Goal: Check status: Check status

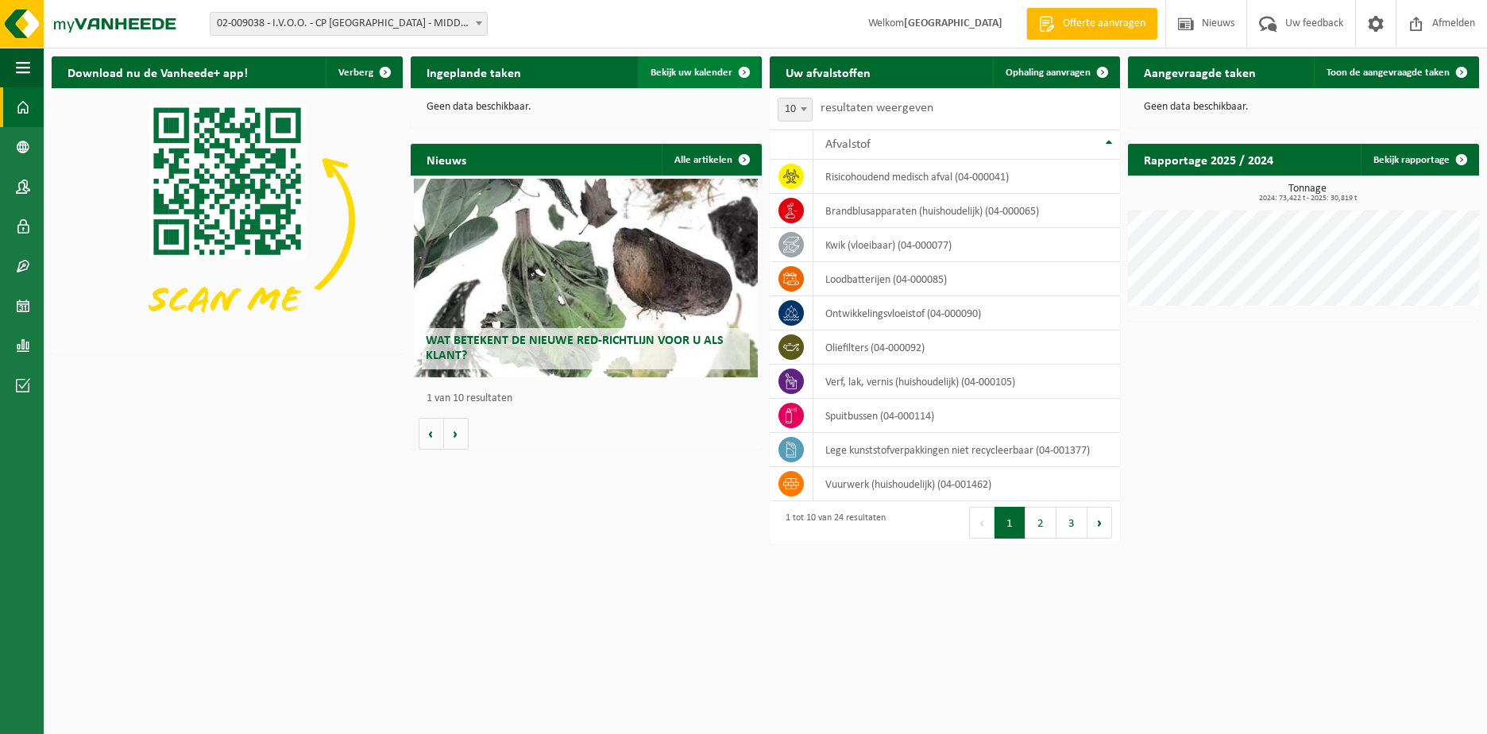
click at [683, 74] on span "Bekijk uw kalender" at bounding box center [692, 73] width 82 height 10
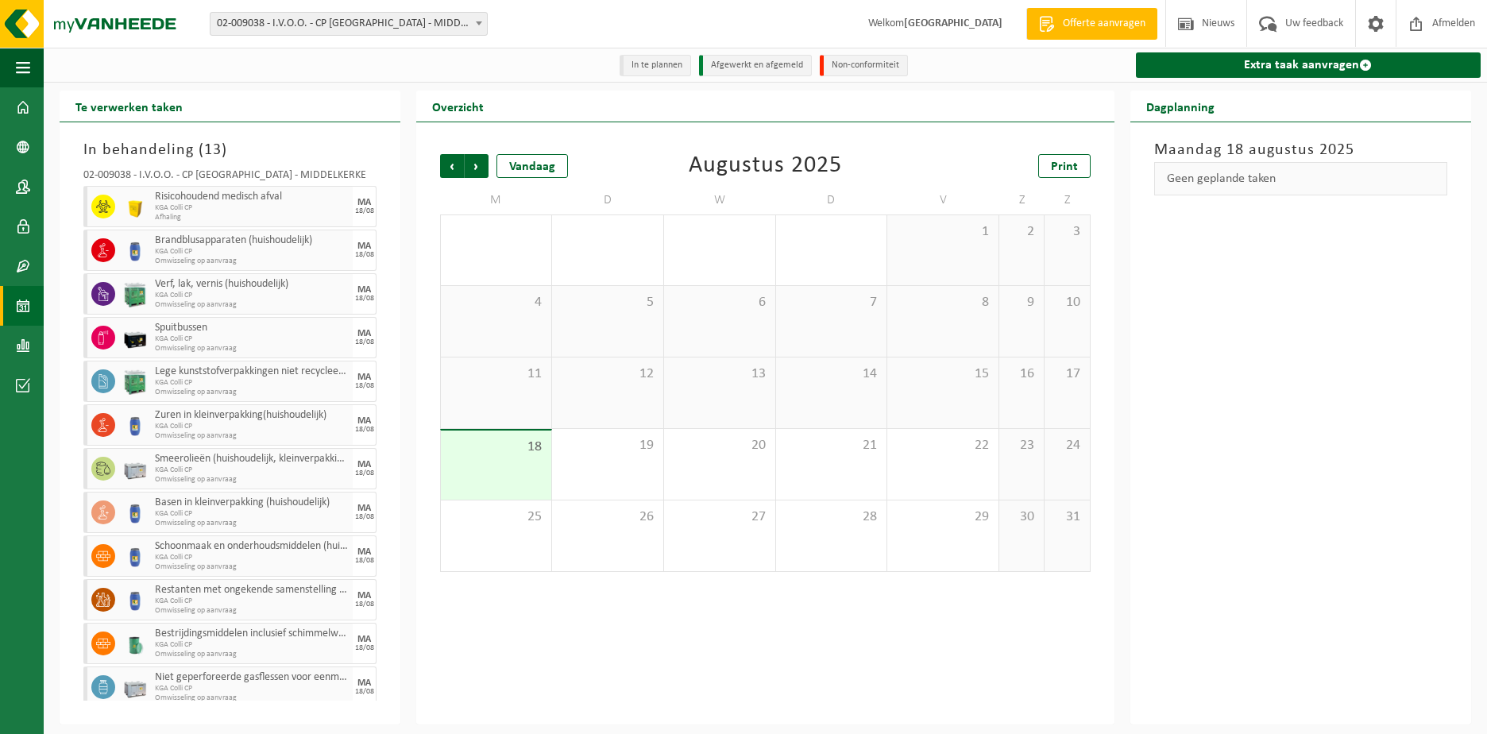
click at [1355, 377] on div "Maandag 18 augustus 2025 Geen geplande taken" at bounding box center [1301, 423] width 341 height 602
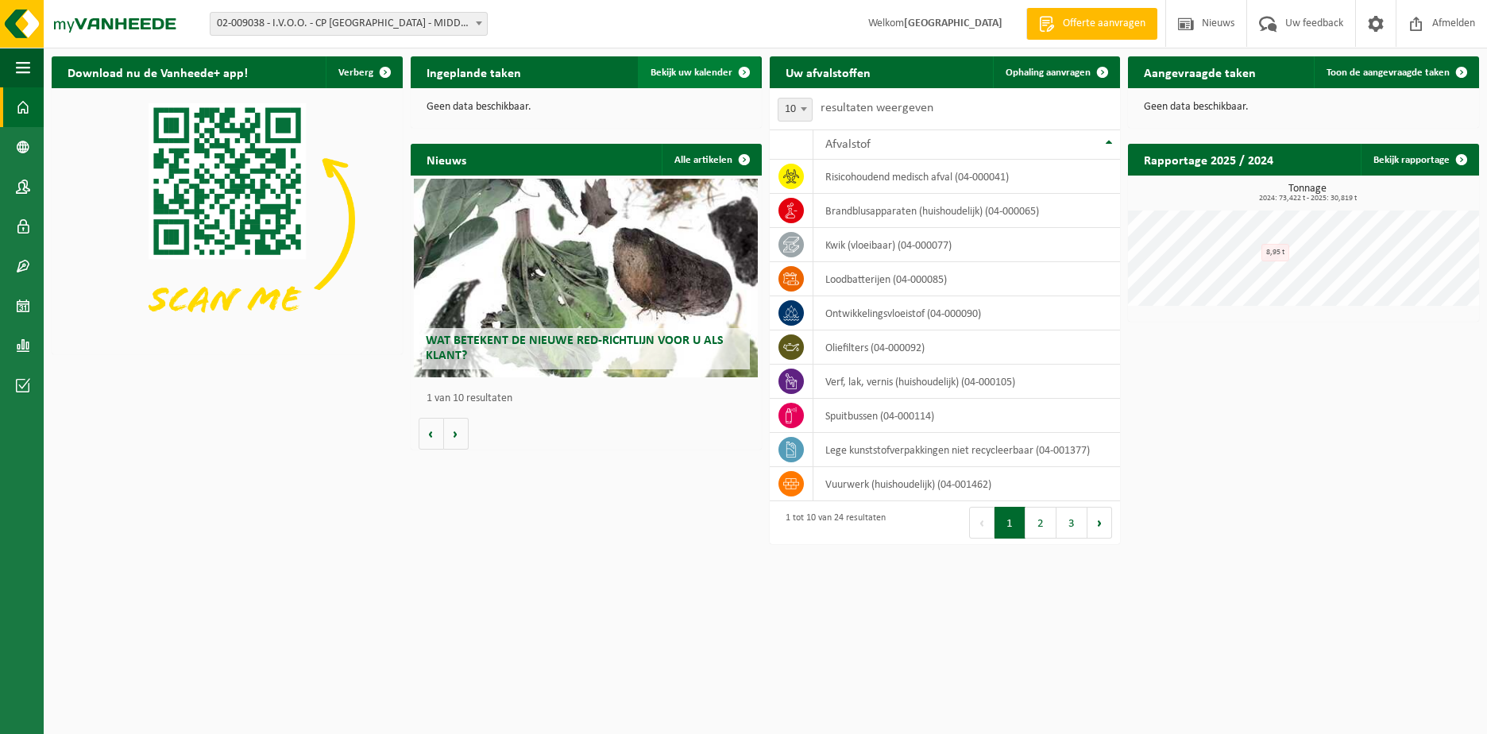
click at [691, 72] on span "Bekijk uw kalender" at bounding box center [692, 73] width 82 height 10
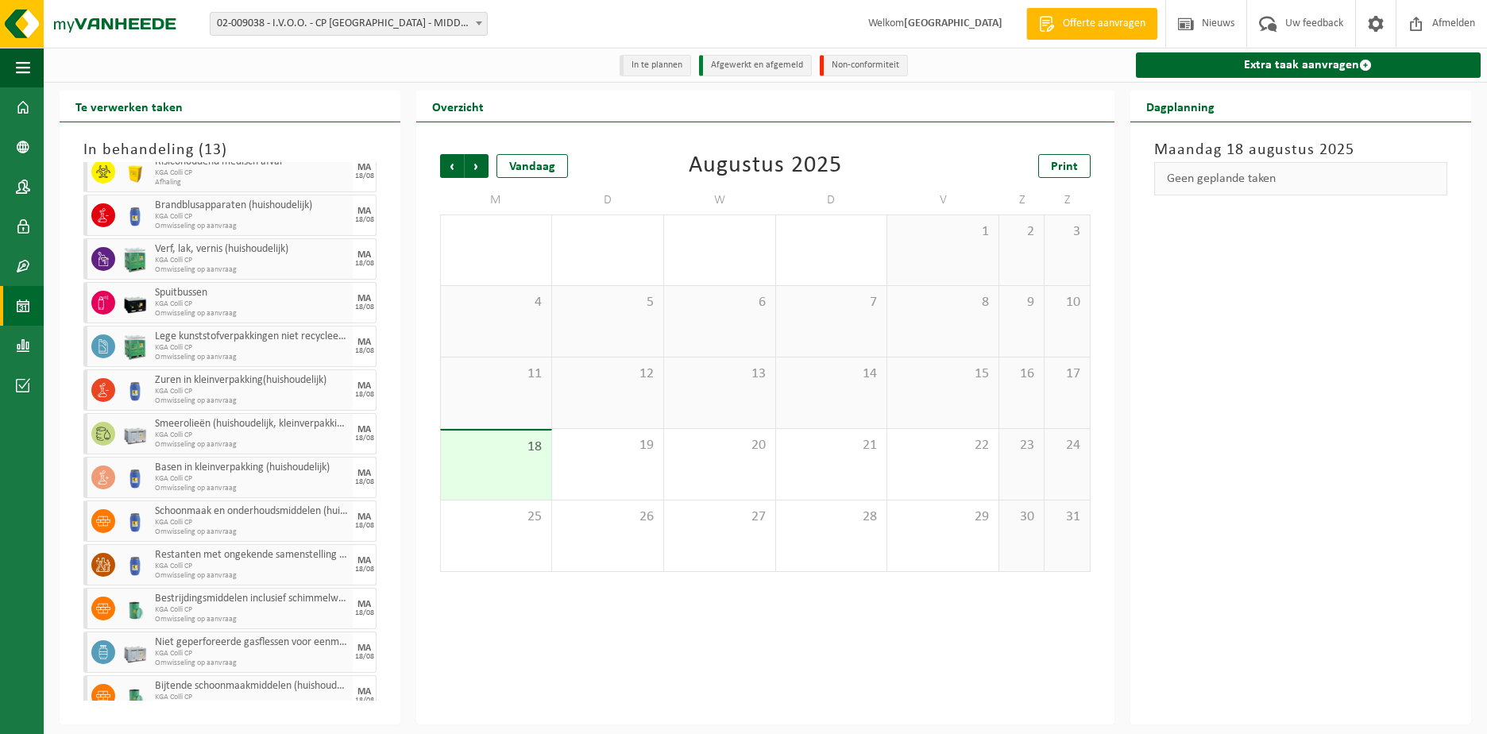
scroll to position [53, 0]
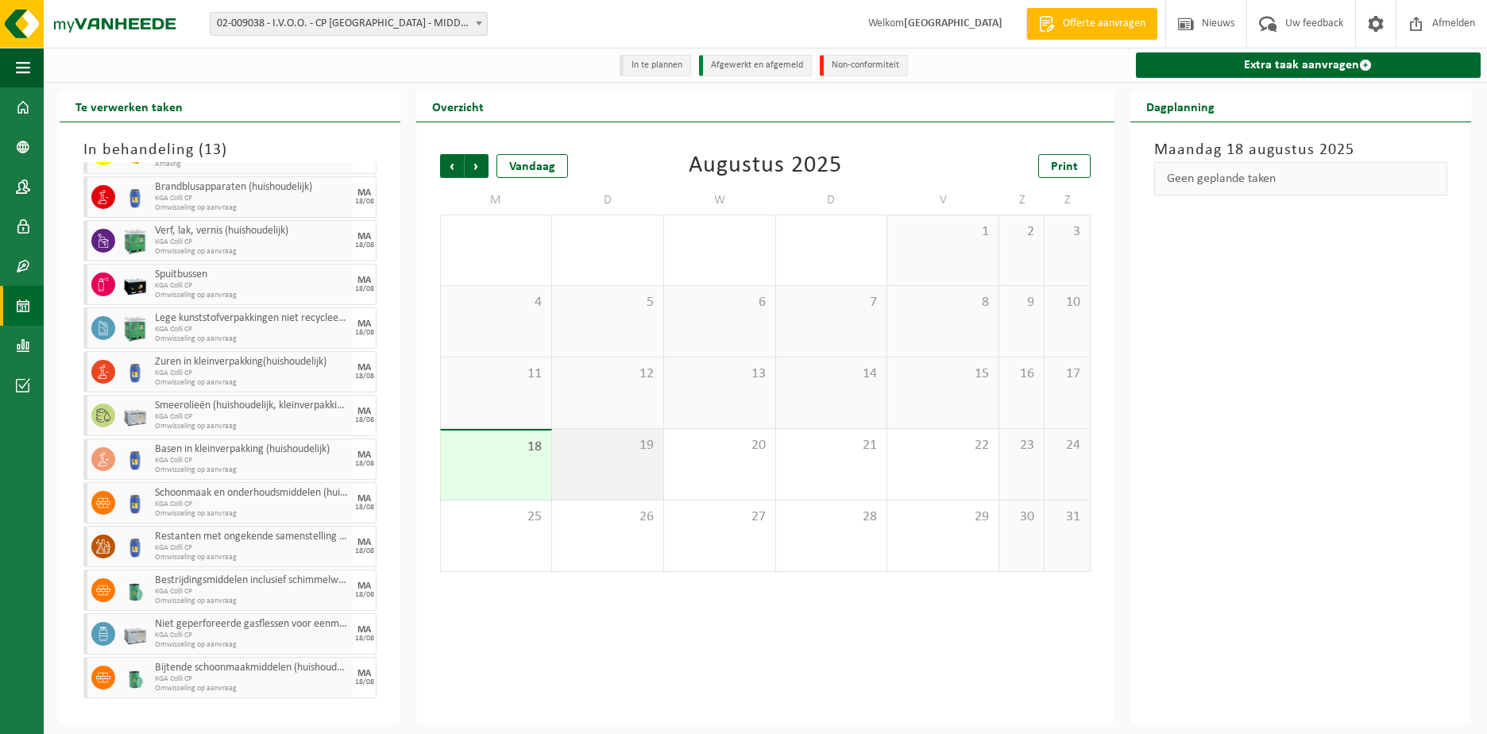
click at [617, 465] on div "19" at bounding box center [607, 464] width 111 height 71
drag, startPoint x: 708, startPoint y: 465, endPoint x: 787, endPoint y: 465, distance: 78.7
click at [709, 465] on div "20" at bounding box center [719, 464] width 111 height 71
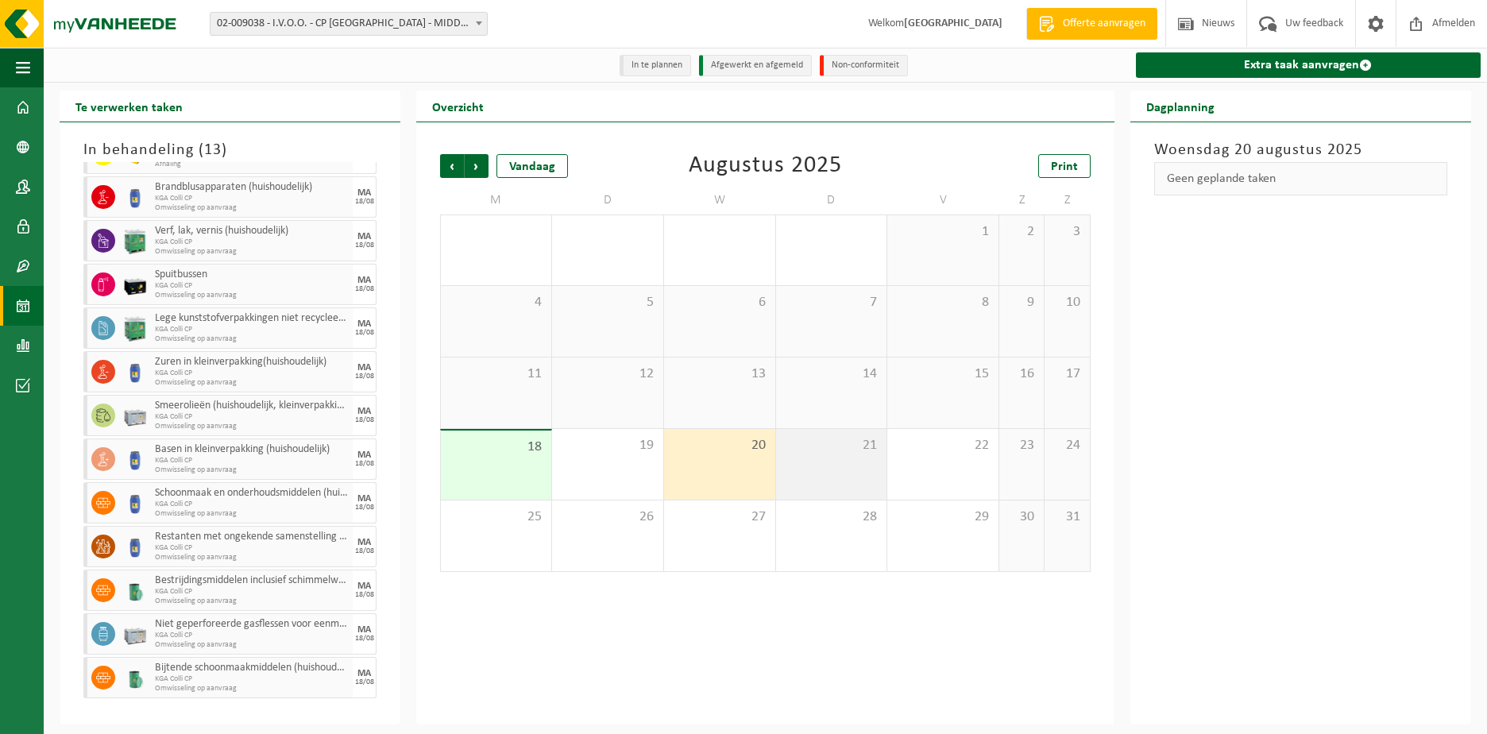
click at [819, 465] on div "21" at bounding box center [831, 464] width 111 height 71
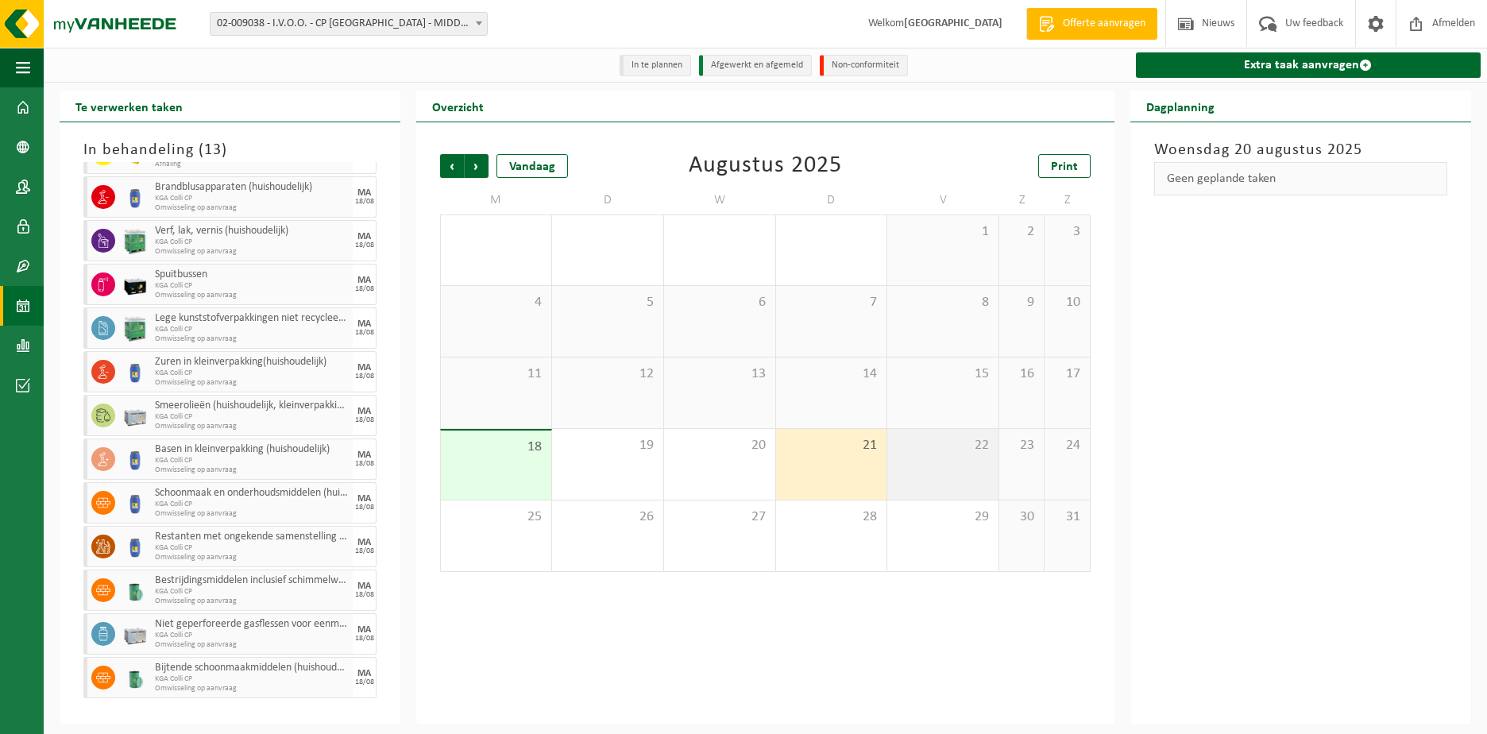
click at [932, 463] on div "22" at bounding box center [942, 464] width 111 height 71
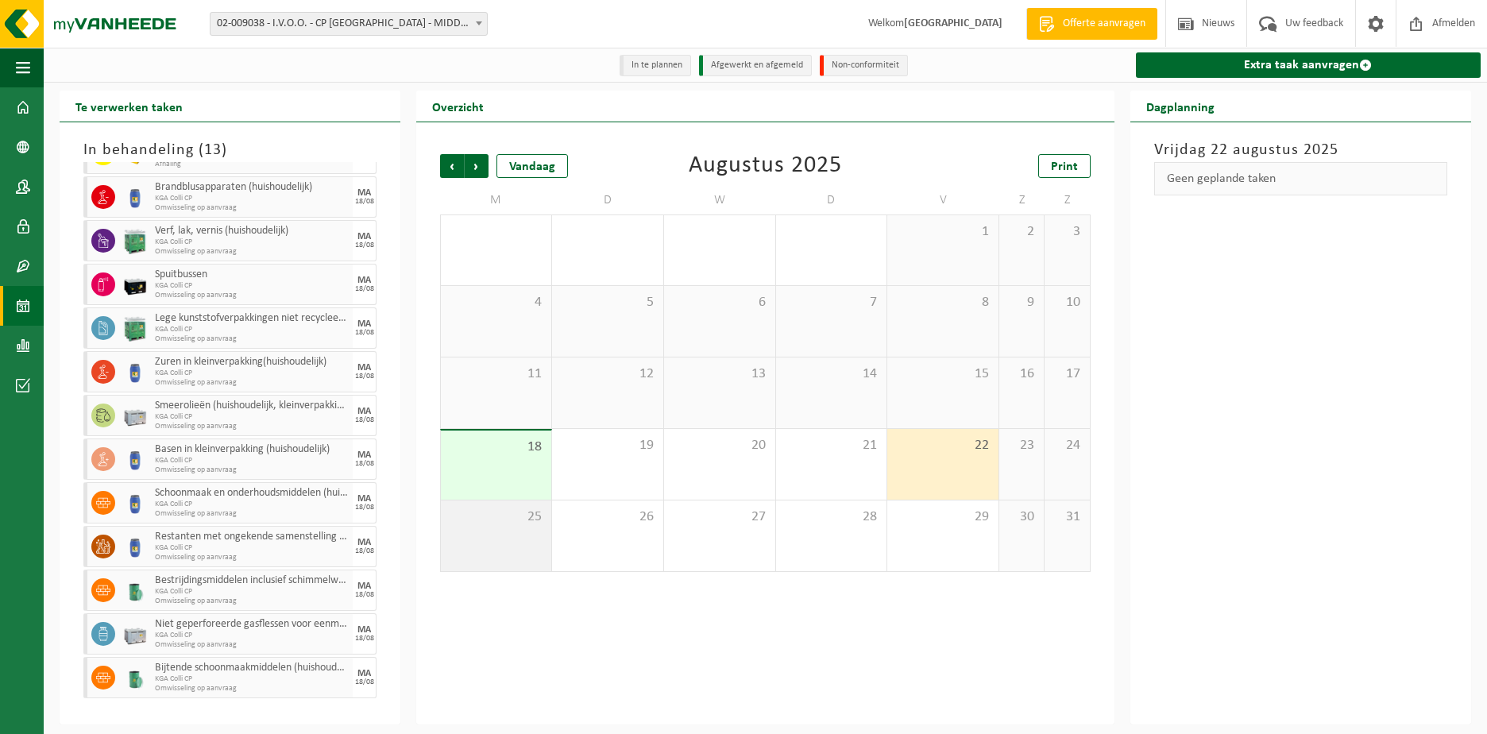
click at [496, 542] on div "25" at bounding box center [496, 536] width 110 height 71
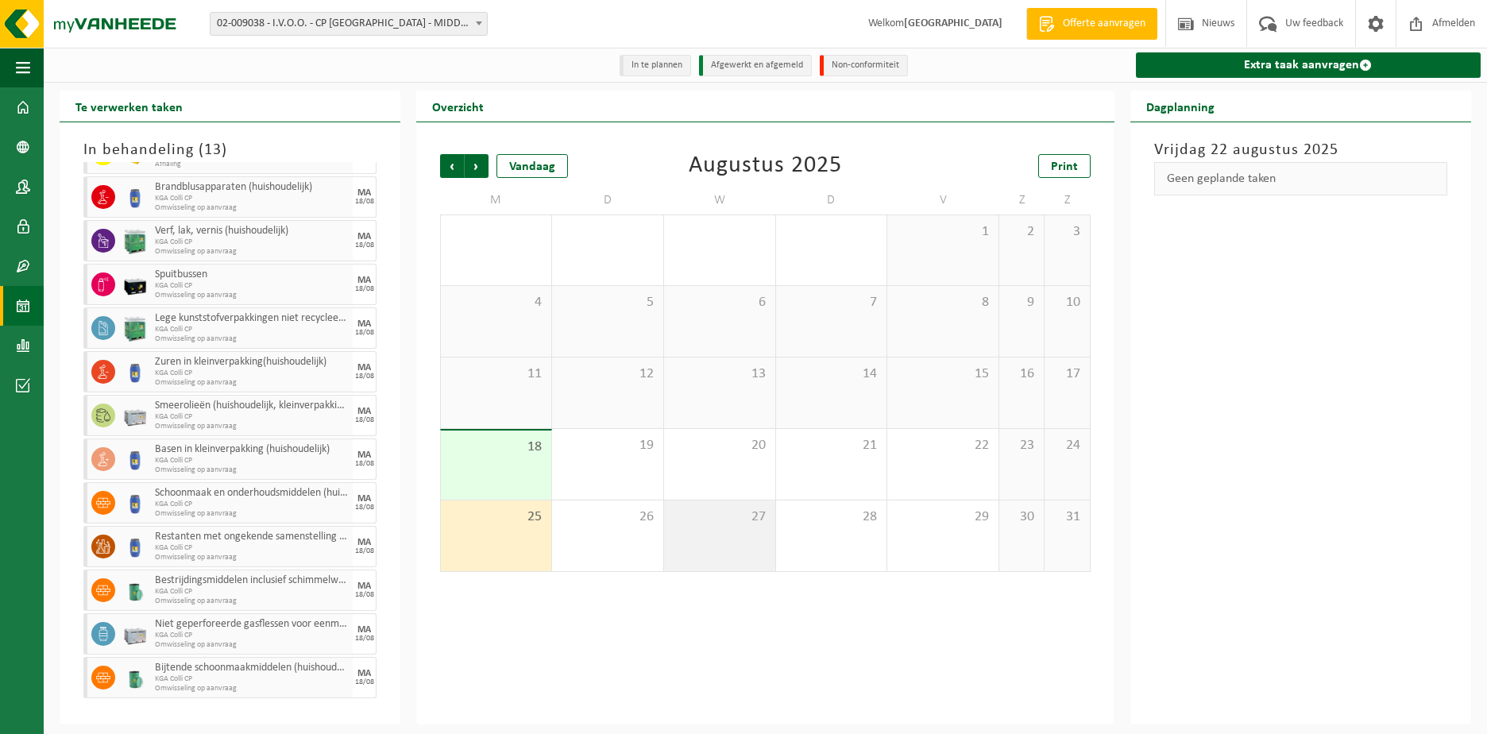
drag, startPoint x: 606, startPoint y: 540, endPoint x: 713, endPoint y: 540, distance: 106.5
click at [633, 540] on div "26" at bounding box center [607, 536] width 111 height 71
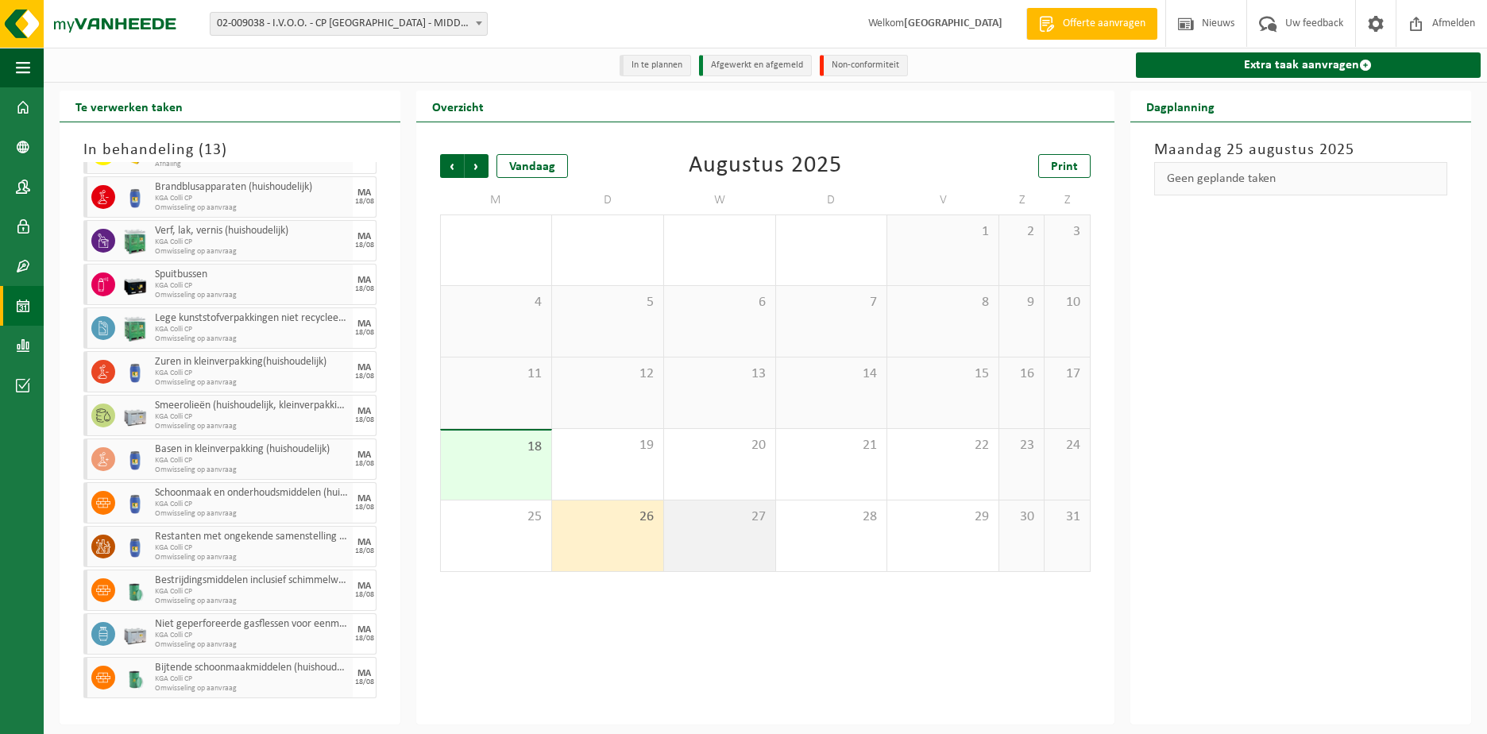
click at [713, 540] on div "27" at bounding box center [719, 536] width 111 height 71
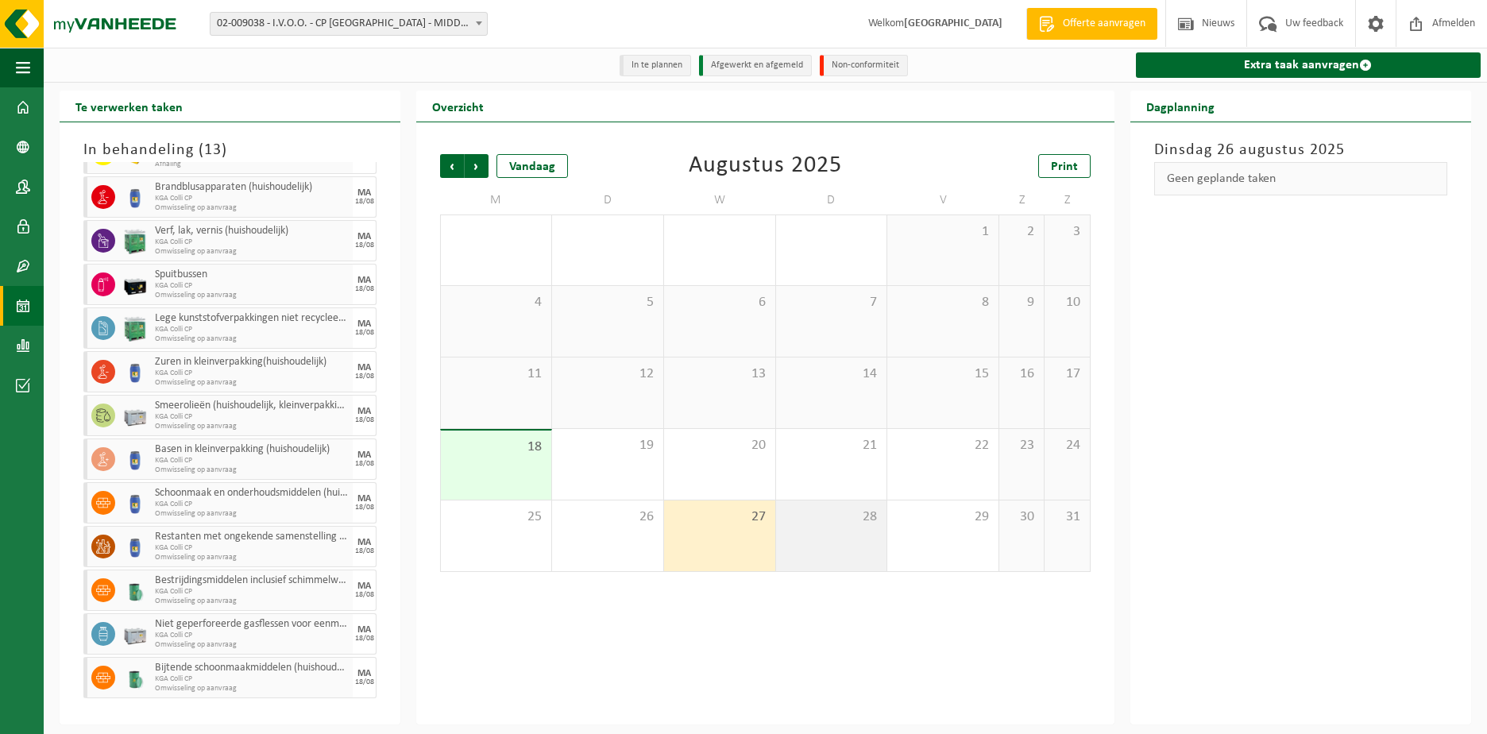
click at [836, 539] on div "28" at bounding box center [831, 536] width 111 height 71
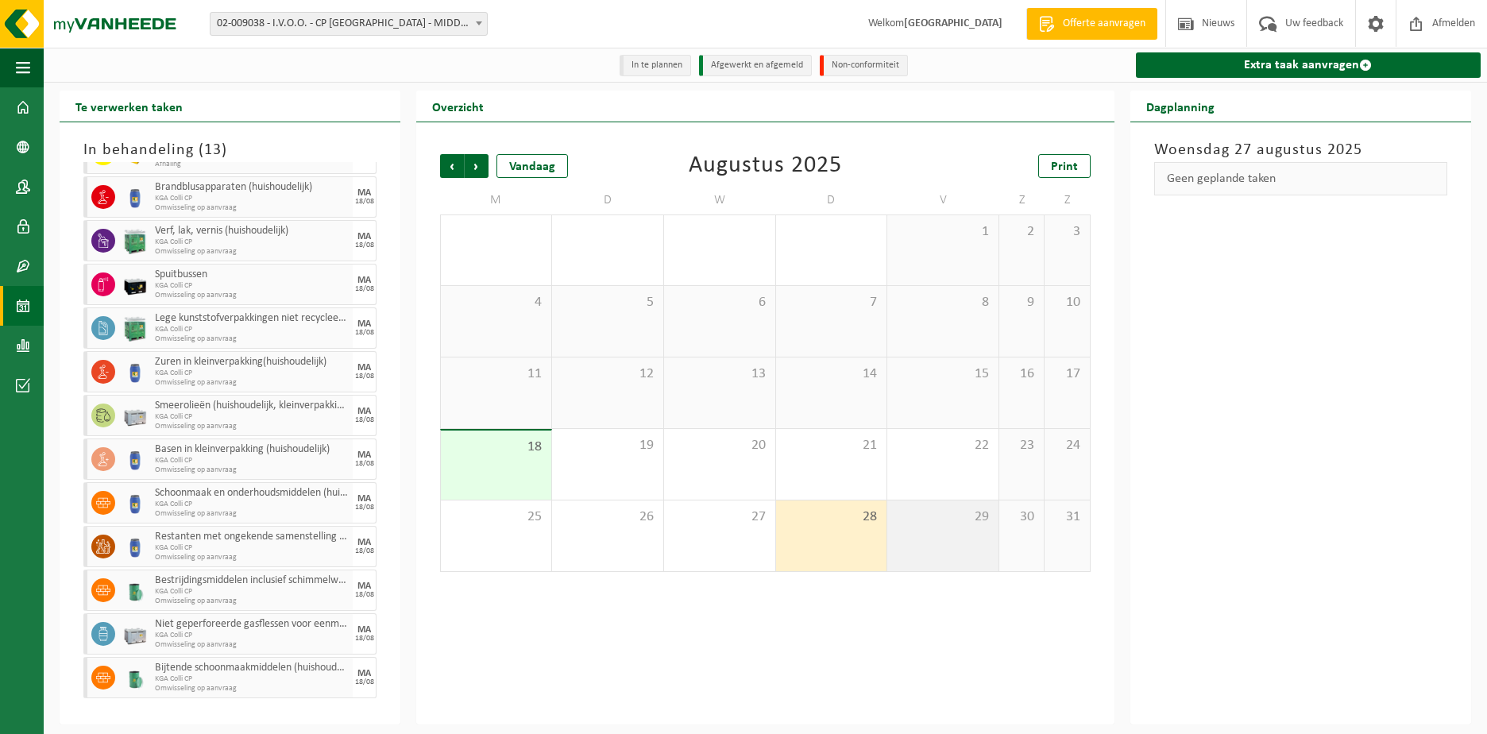
click at [940, 539] on div "29" at bounding box center [942, 536] width 111 height 71
